Goal: Task Accomplishment & Management: Manage account settings

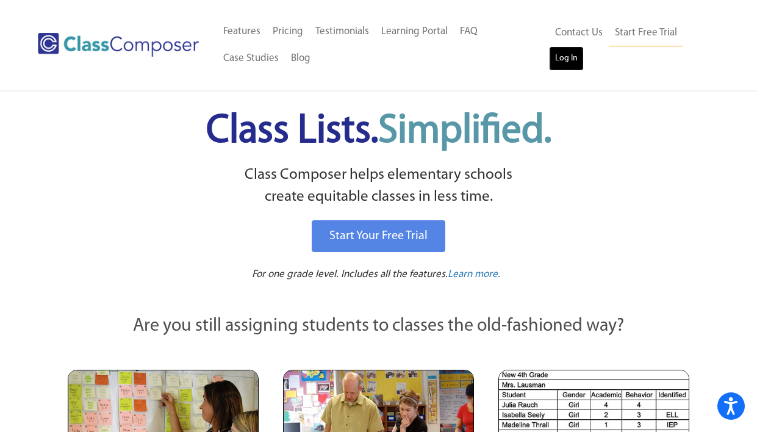
click at [566, 55] on link "Log In" at bounding box center [566, 58] width 35 height 24
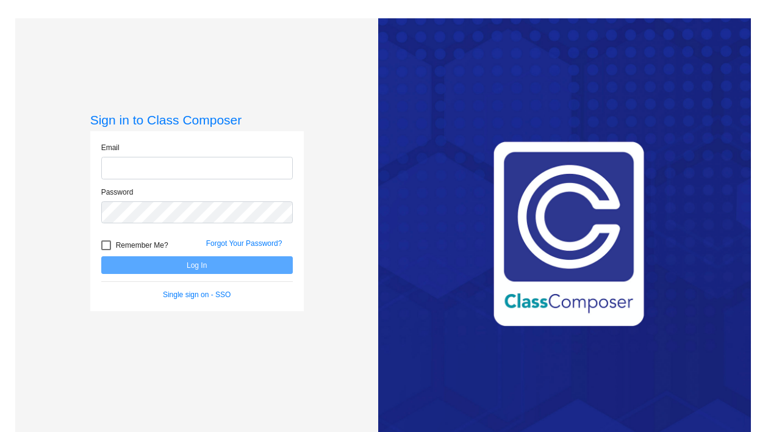
type input "kate_benson@lkstevens.wednet.edu"
click at [245, 270] on button "Log In" at bounding box center [197, 265] width 192 height 18
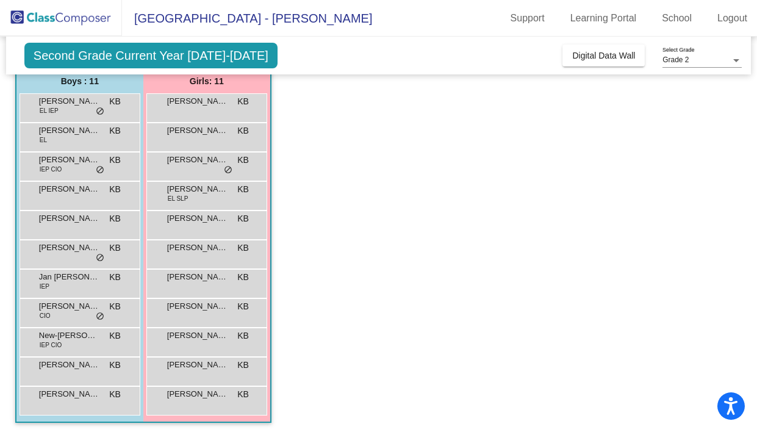
scroll to position [104, 0]
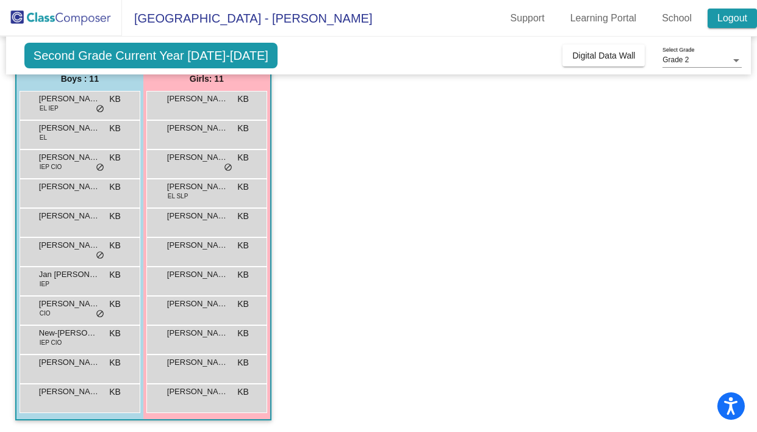
click at [720, 13] on link "Logout" at bounding box center [732, 19] width 49 height 20
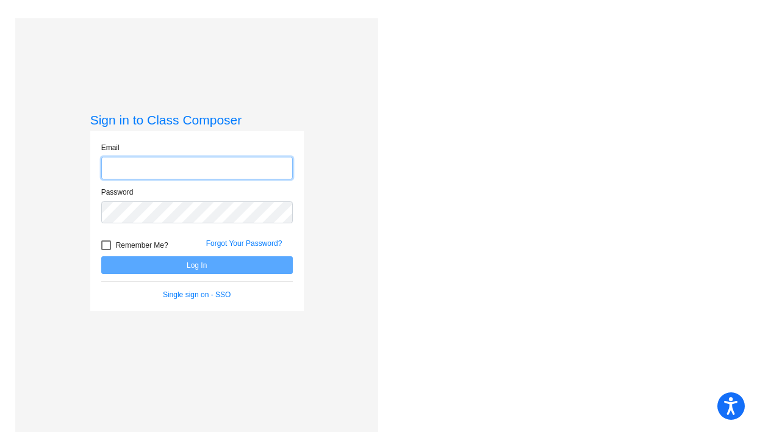
type input "kate_benson@lkstevens.wednet.edu"
